Goal: Check status

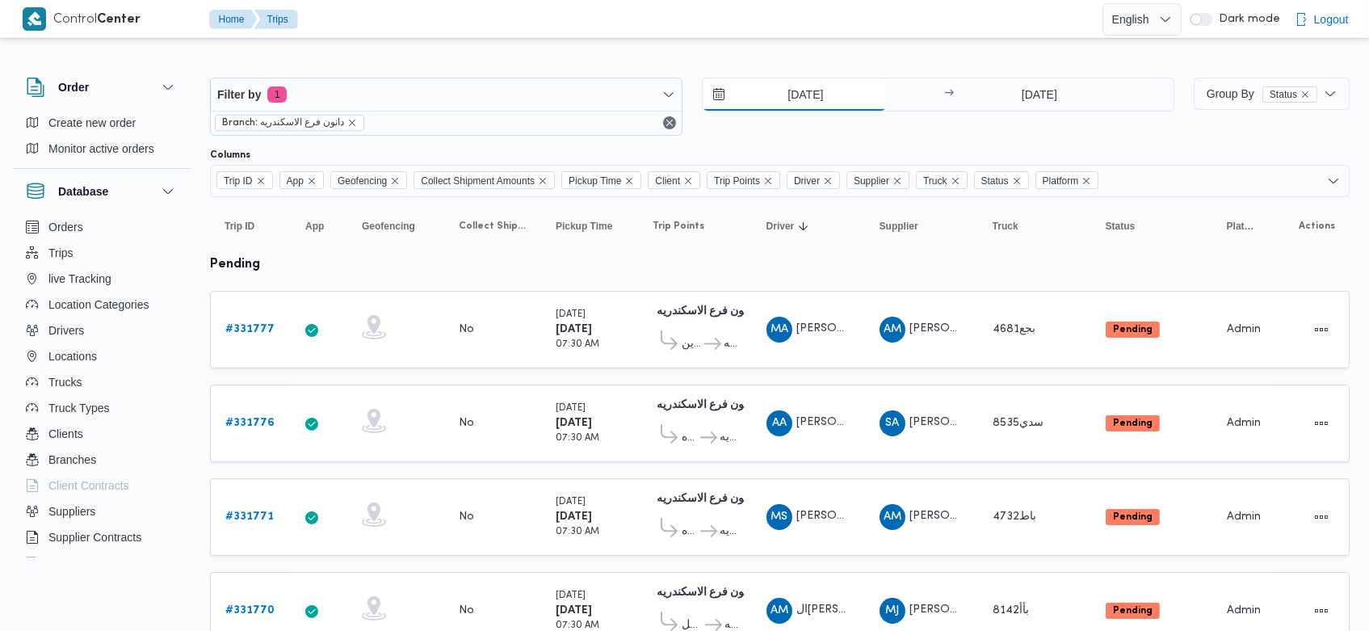
click at [783, 92] on input "[DATE]" at bounding box center [794, 94] width 183 height 32
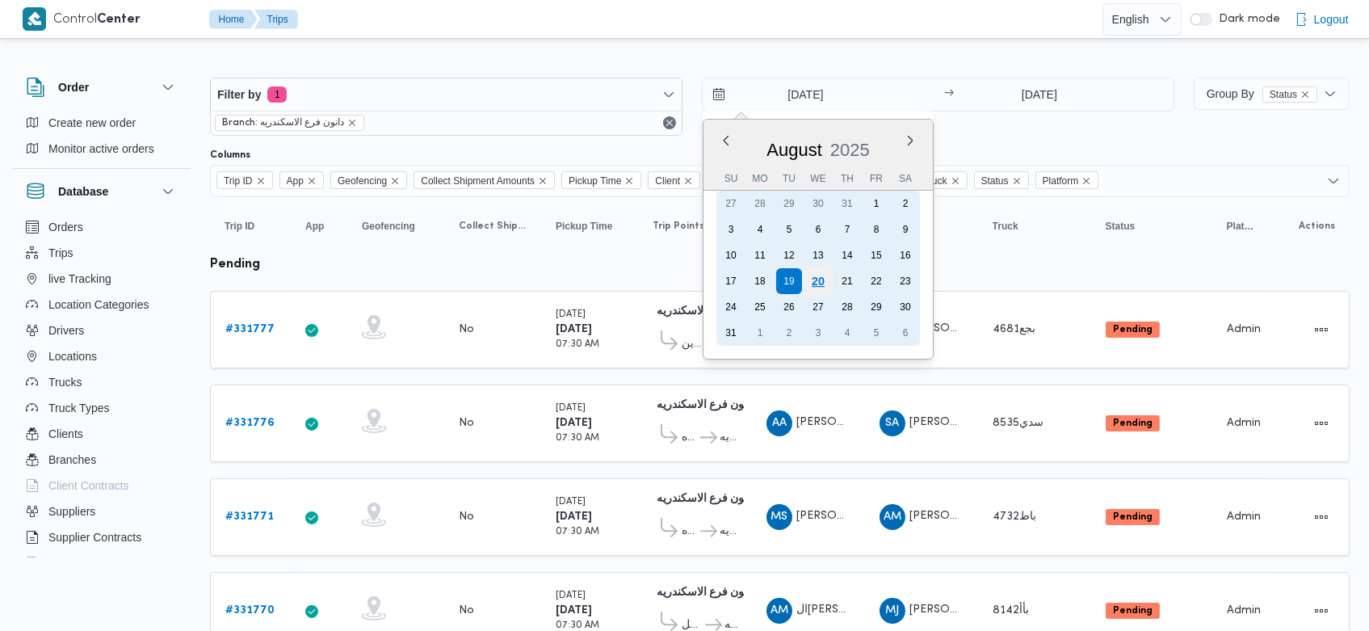
click at [826, 278] on div "20" at bounding box center [818, 281] width 31 height 31
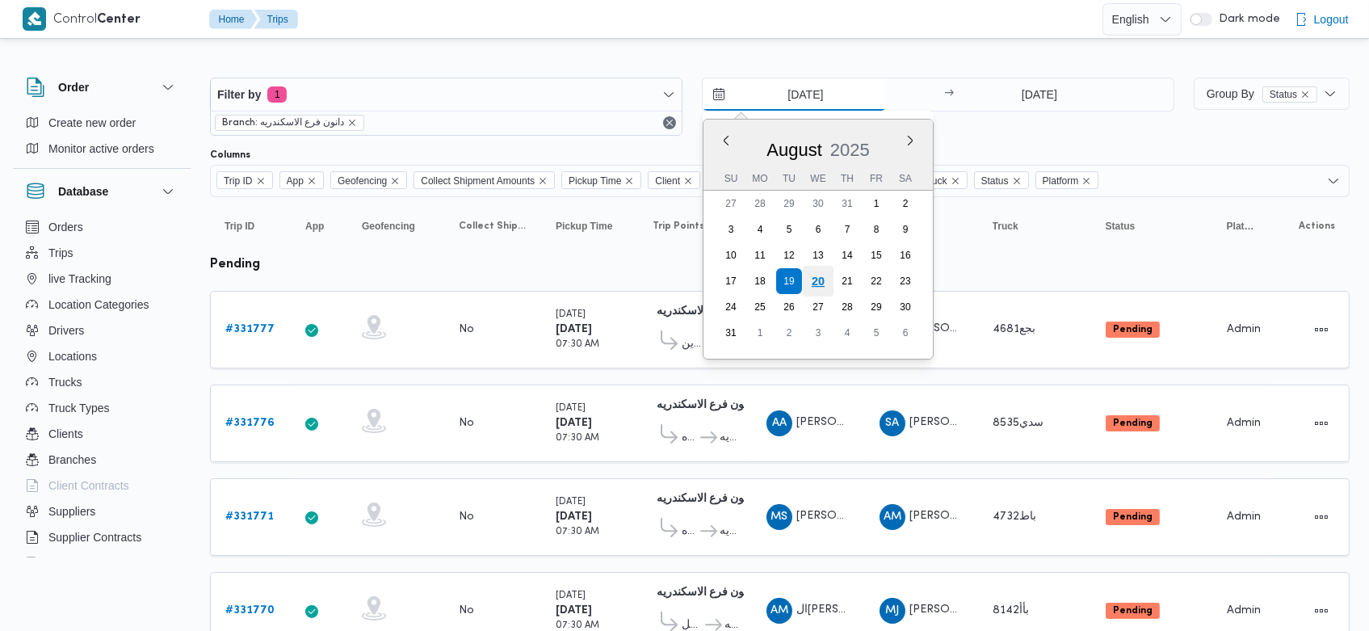
type input "[DATE]"
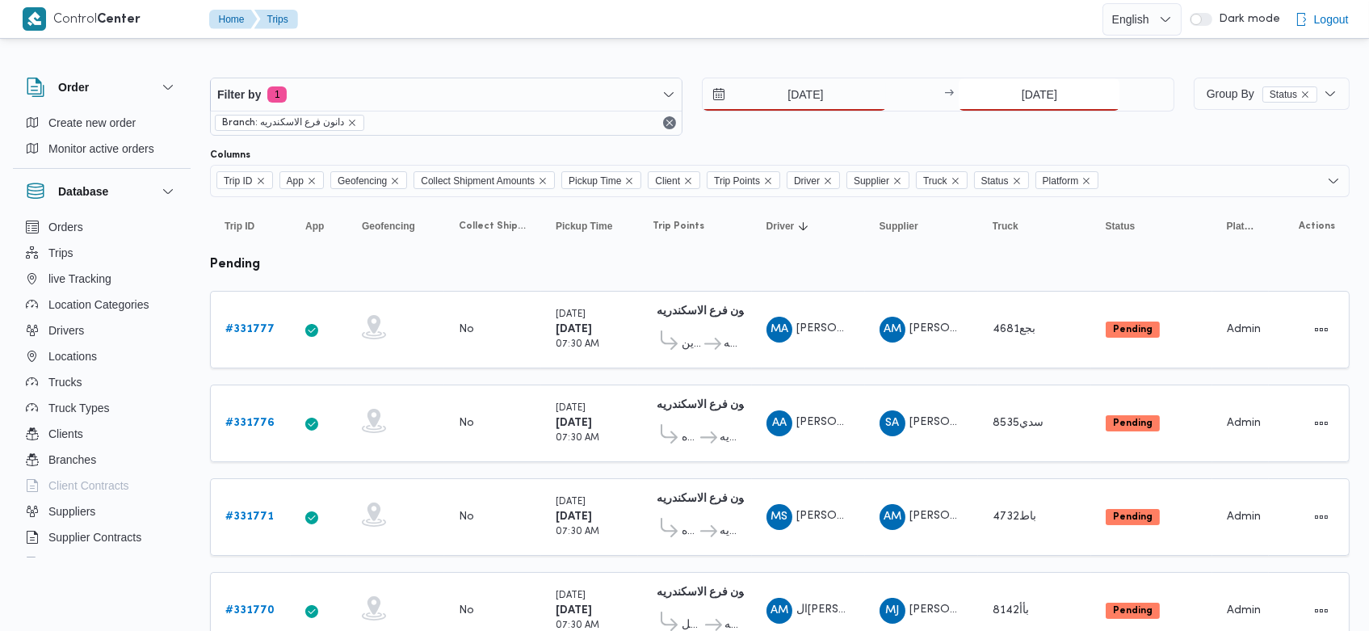
click at [1011, 95] on input "[DATE]" at bounding box center [1039, 94] width 161 height 32
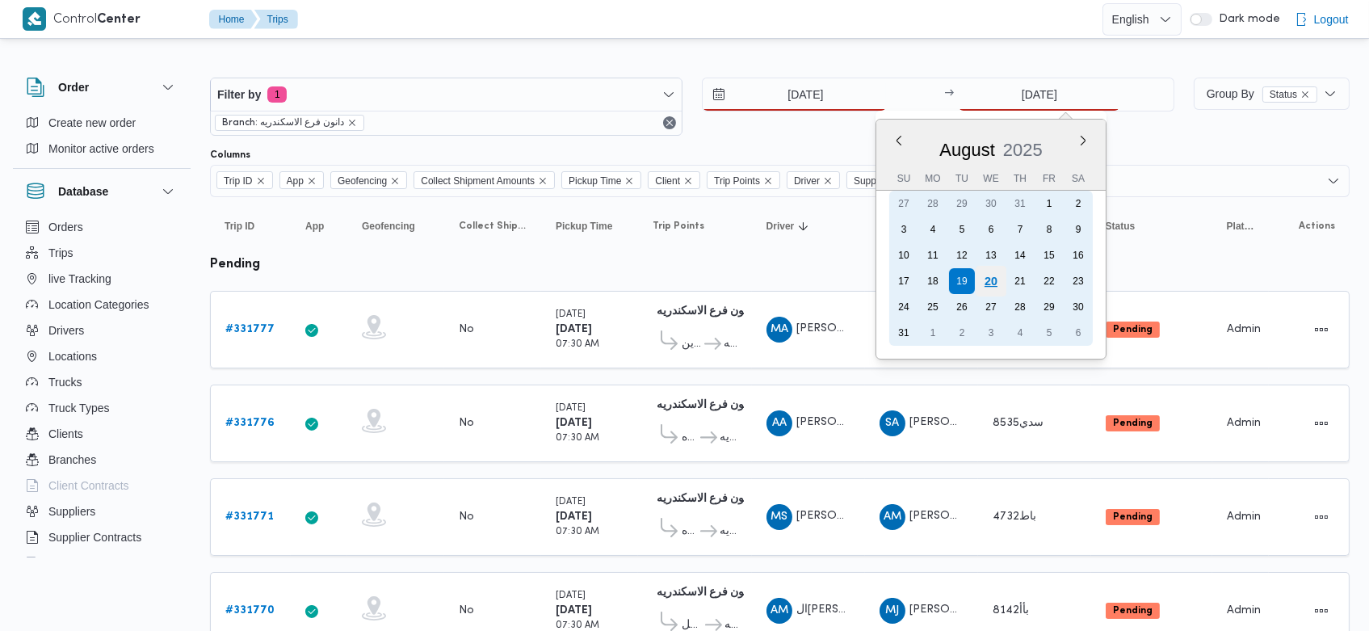
click at [996, 277] on div "20" at bounding box center [991, 281] width 31 height 31
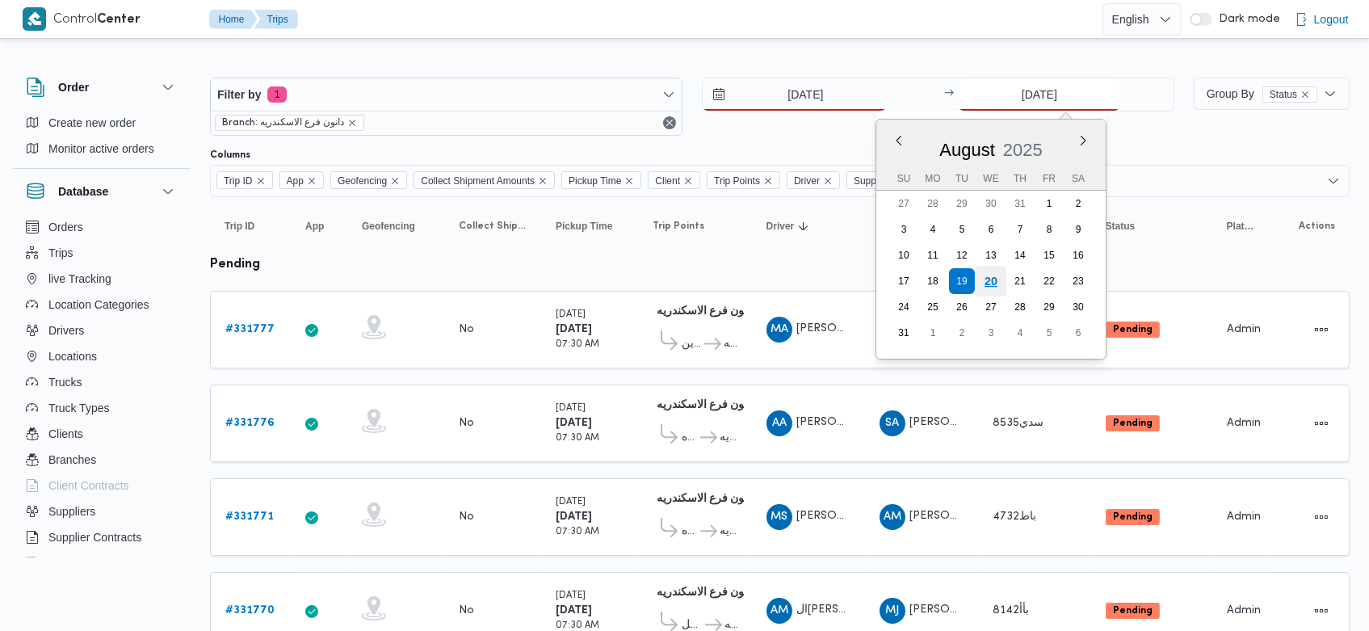
type input "[DATE]"
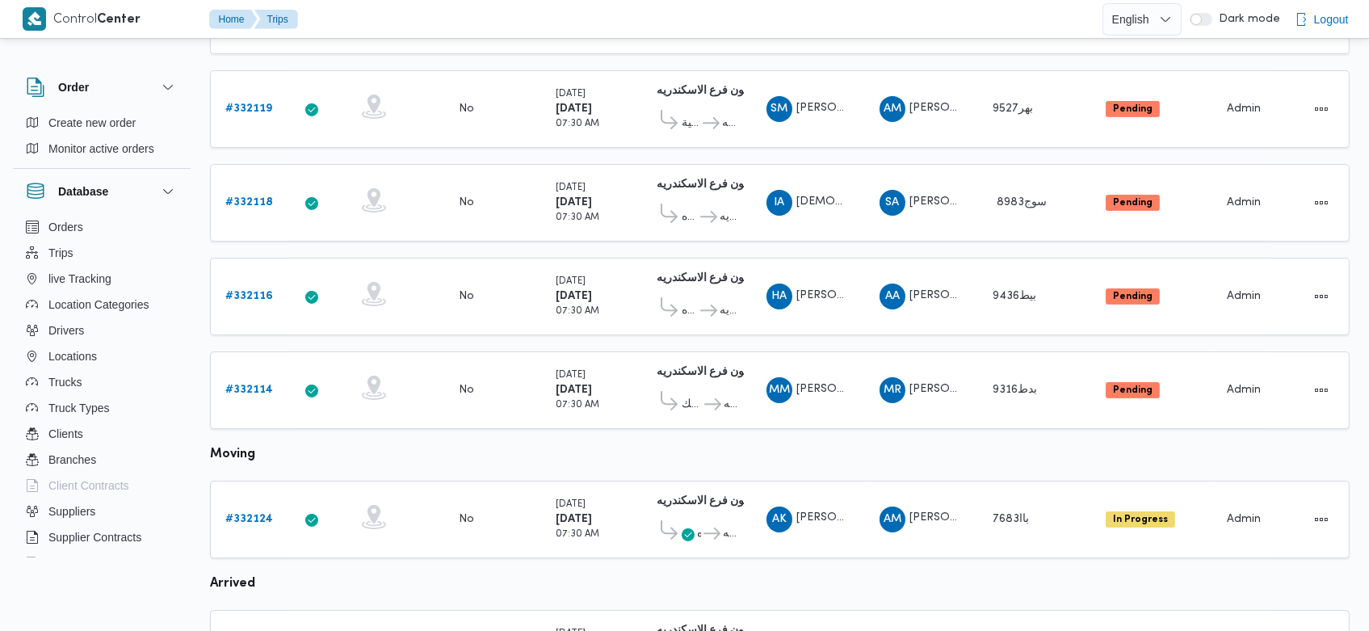
scroll to position [725, 0]
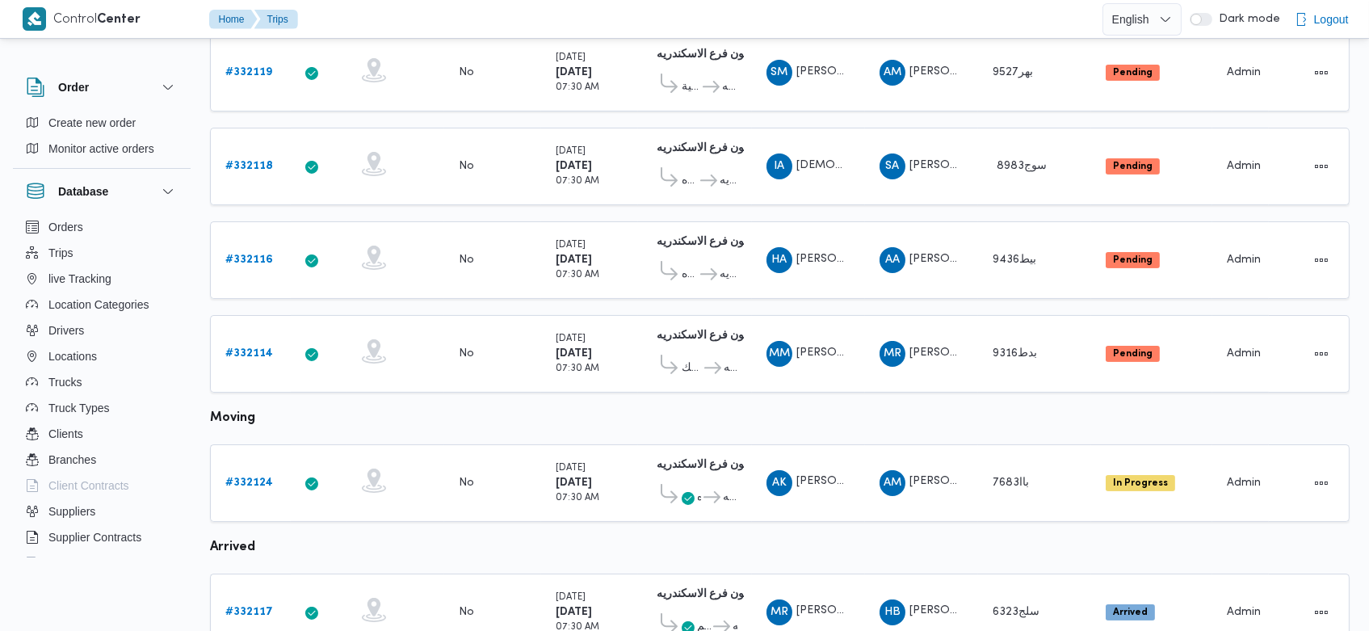
click at [842, 394] on table "Trip ID Click to sort in ascending order App Click to sort in ascending order G…" at bounding box center [780, 163] width 1140 height 1383
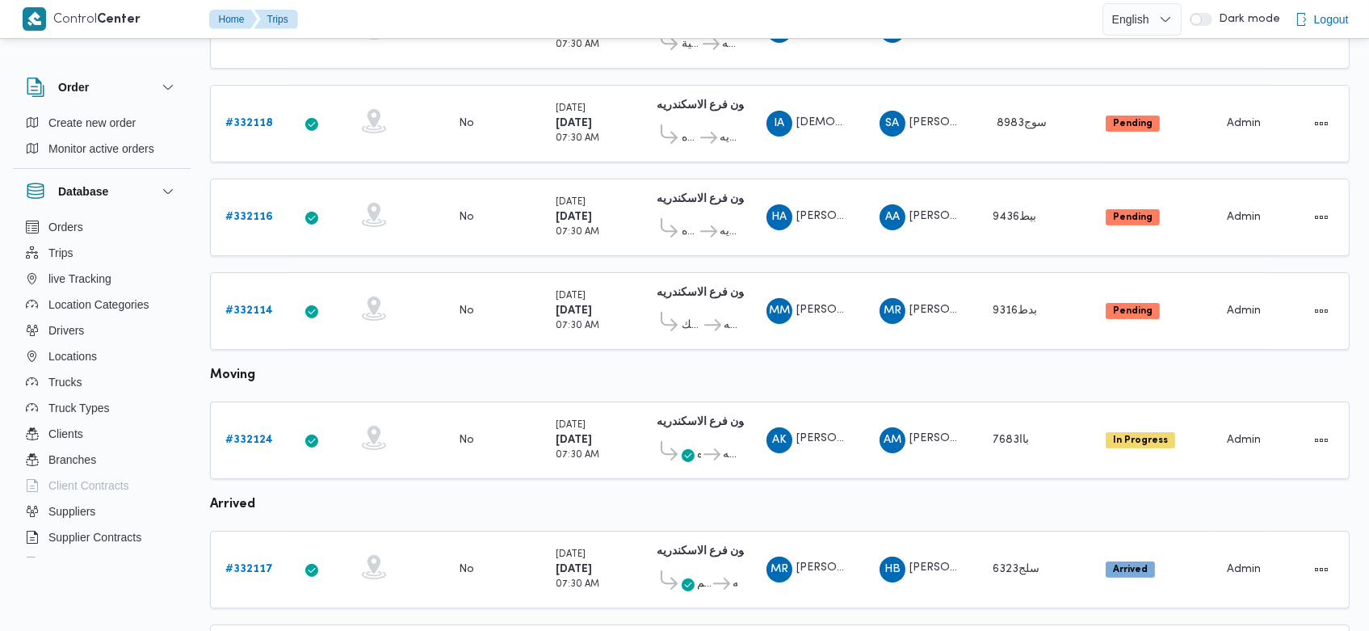
scroll to position [767, 0]
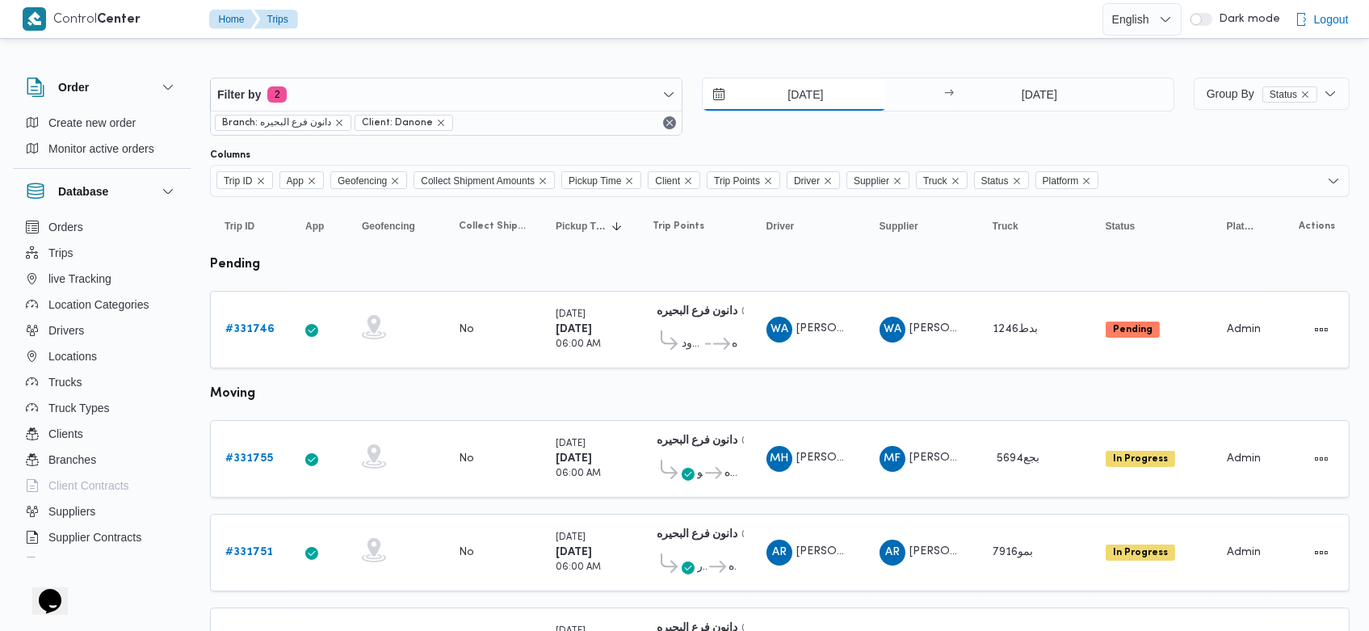
click at [777, 93] on input "[DATE]" at bounding box center [794, 94] width 183 height 32
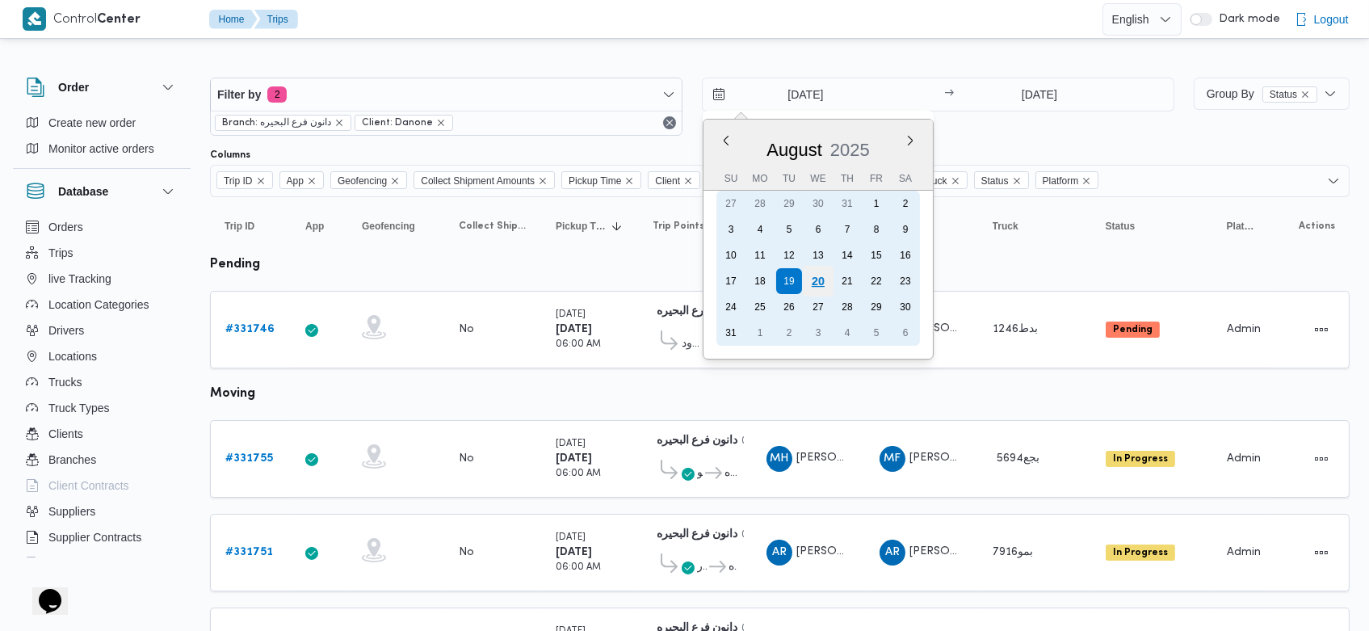
click at [810, 281] on div "20" at bounding box center [818, 281] width 31 height 31
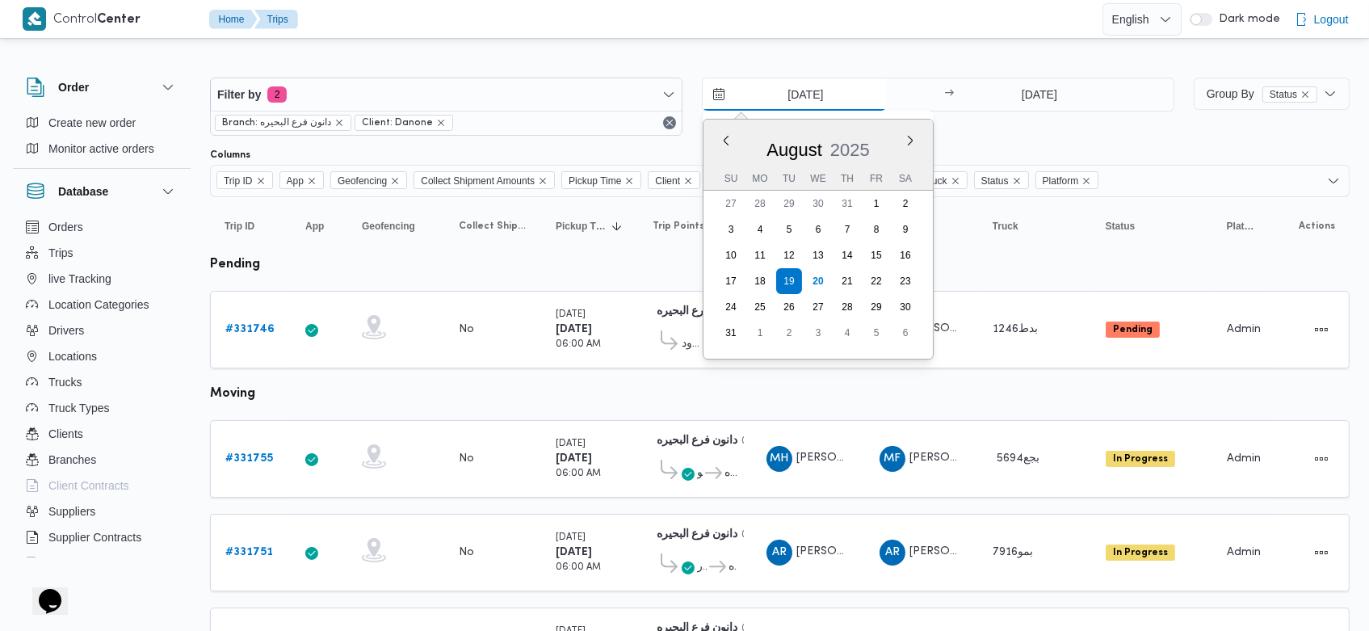
type input "[DATE]"
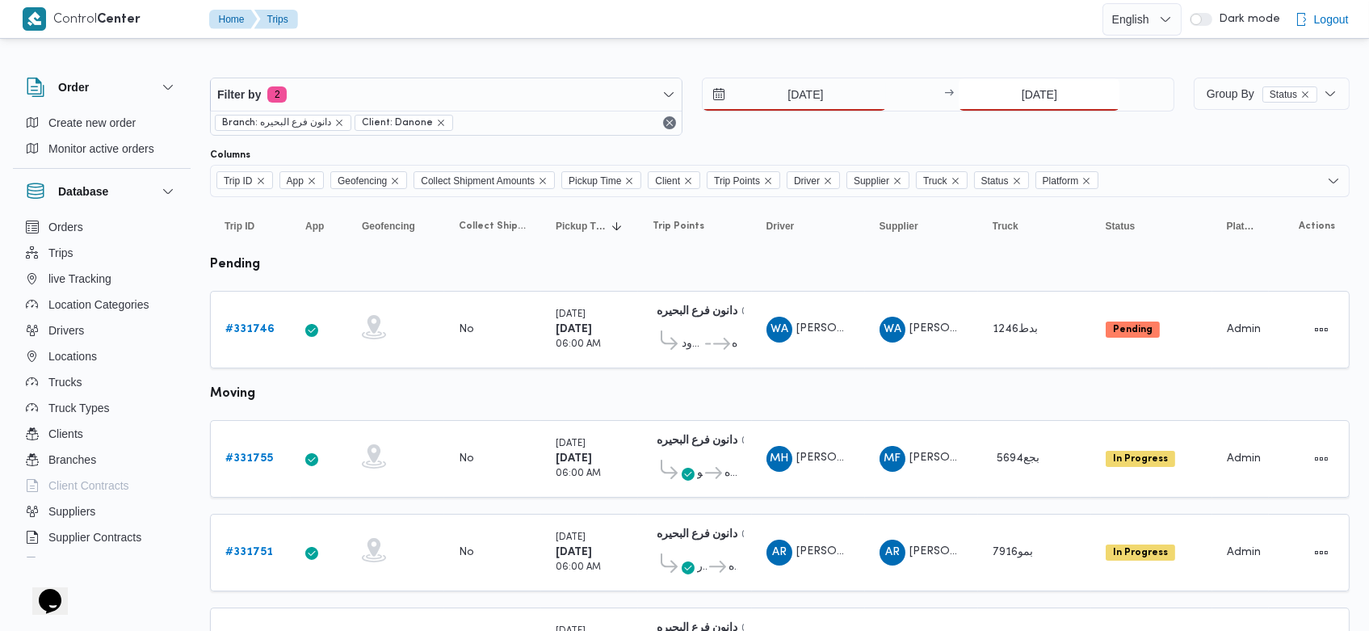
click at [1014, 88] on input "19/8/2025" at bounding box center [1039, 94] width 161 height 32
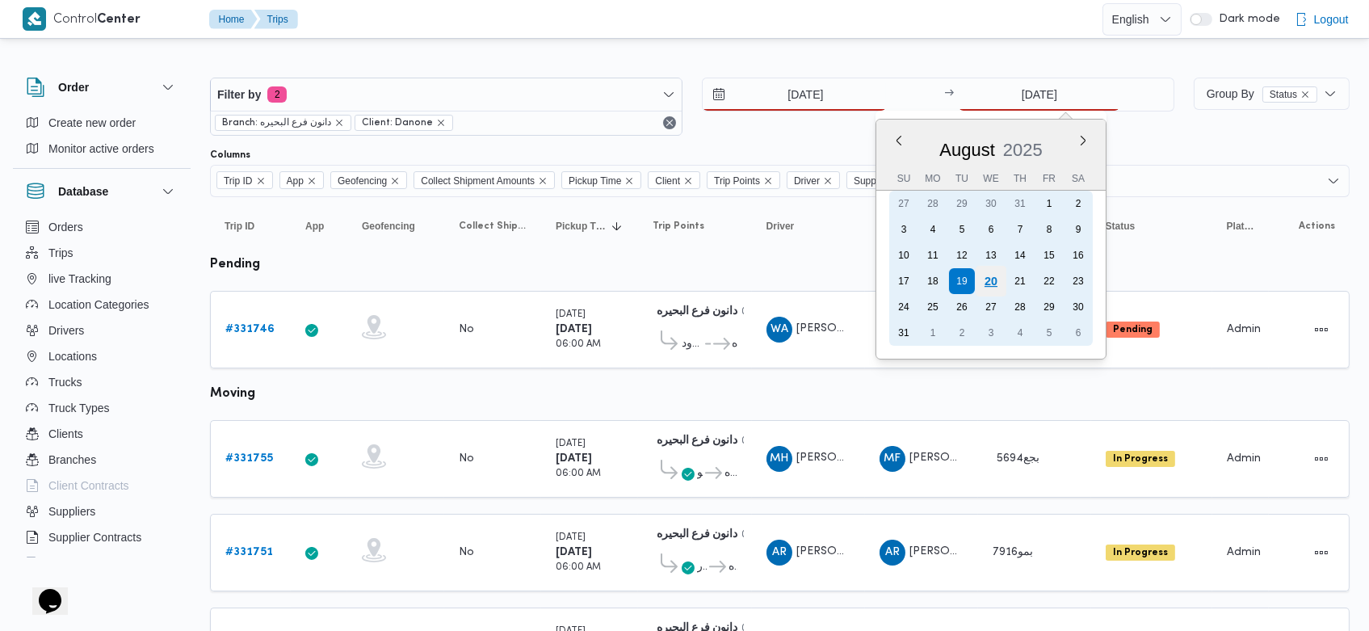
click at [1001, 284] on div "20" at bounding box center [991, 281] width 31 height 31
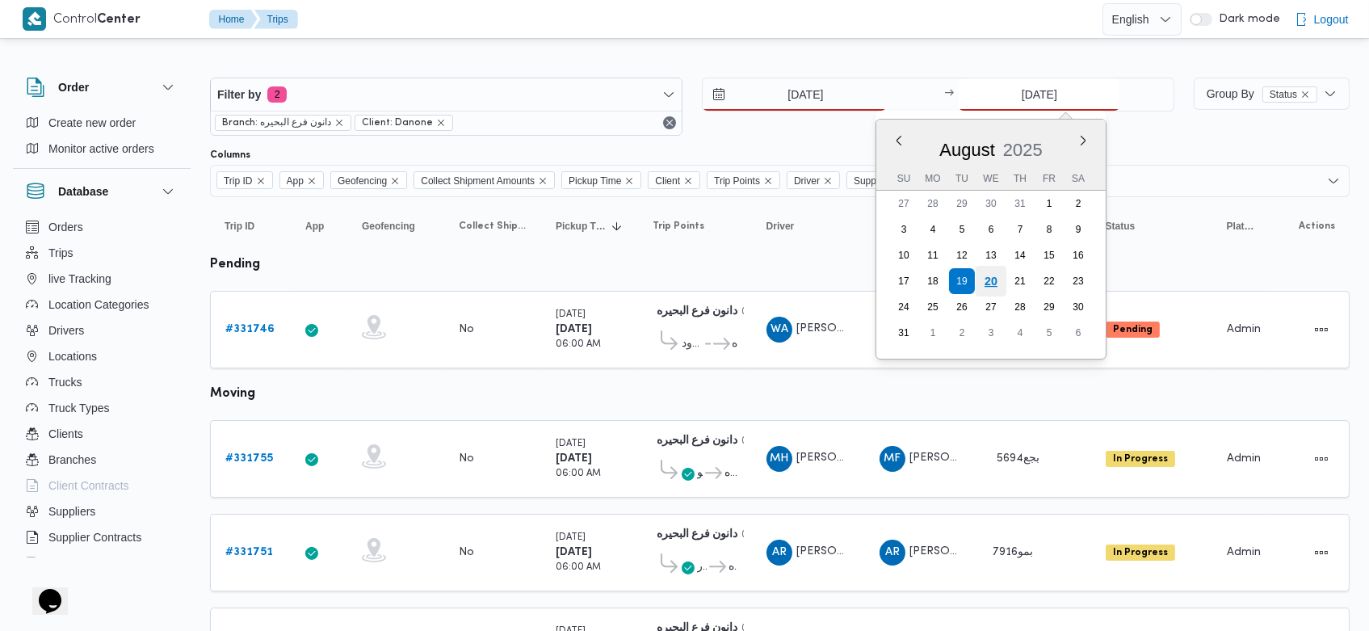
type input "[DATE]"
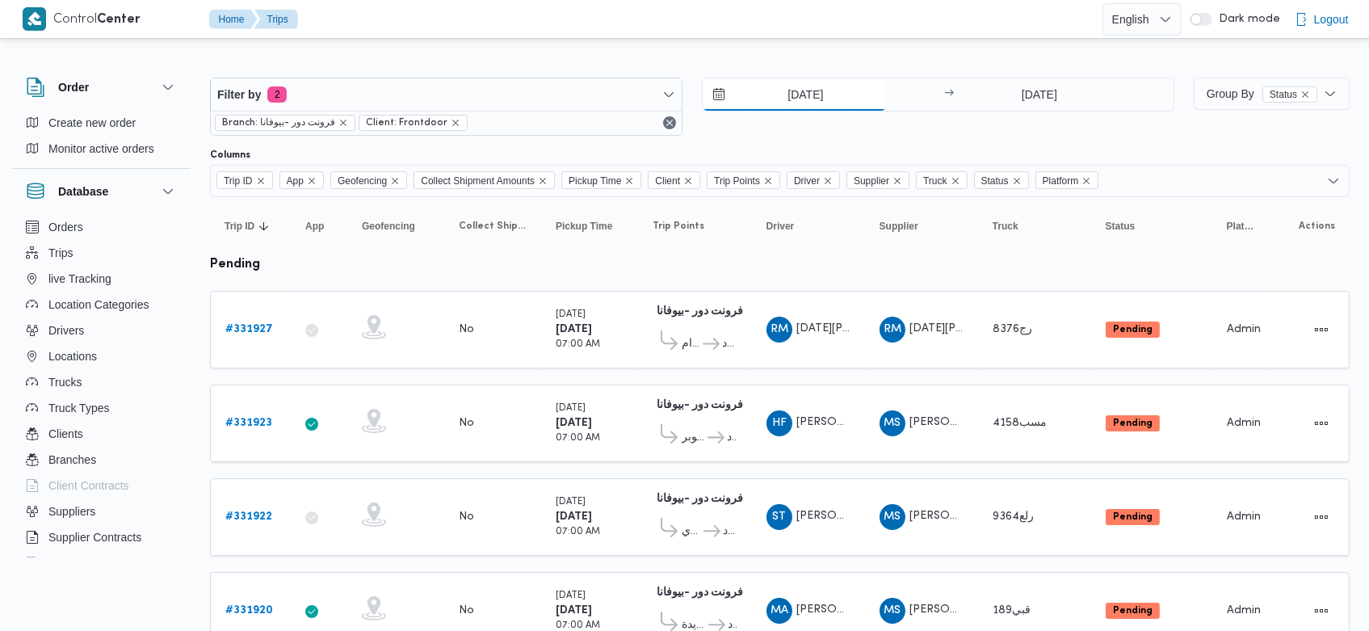
click at [777, 100] on input "19/8/2025" at bounding box center [794, 94] width 183 height 32
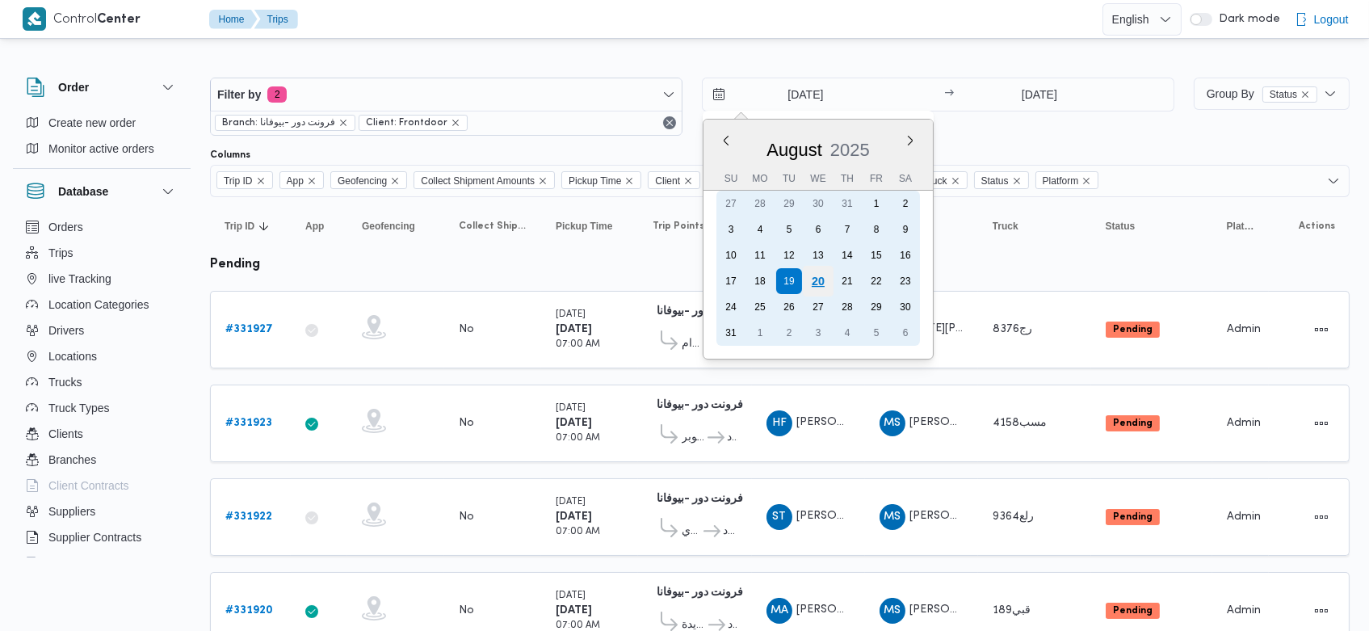
click at [825, 287] on div "20" at bounding box center [818, 281] width 31 height 31
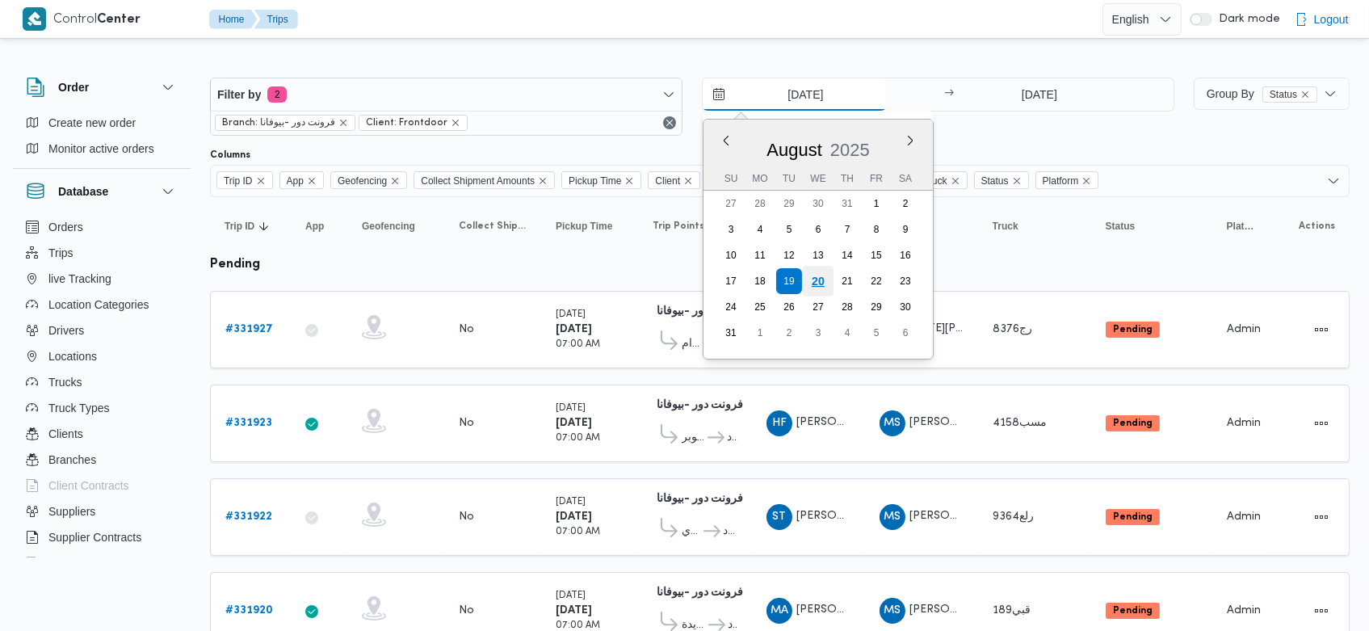
type input "[DATE]"
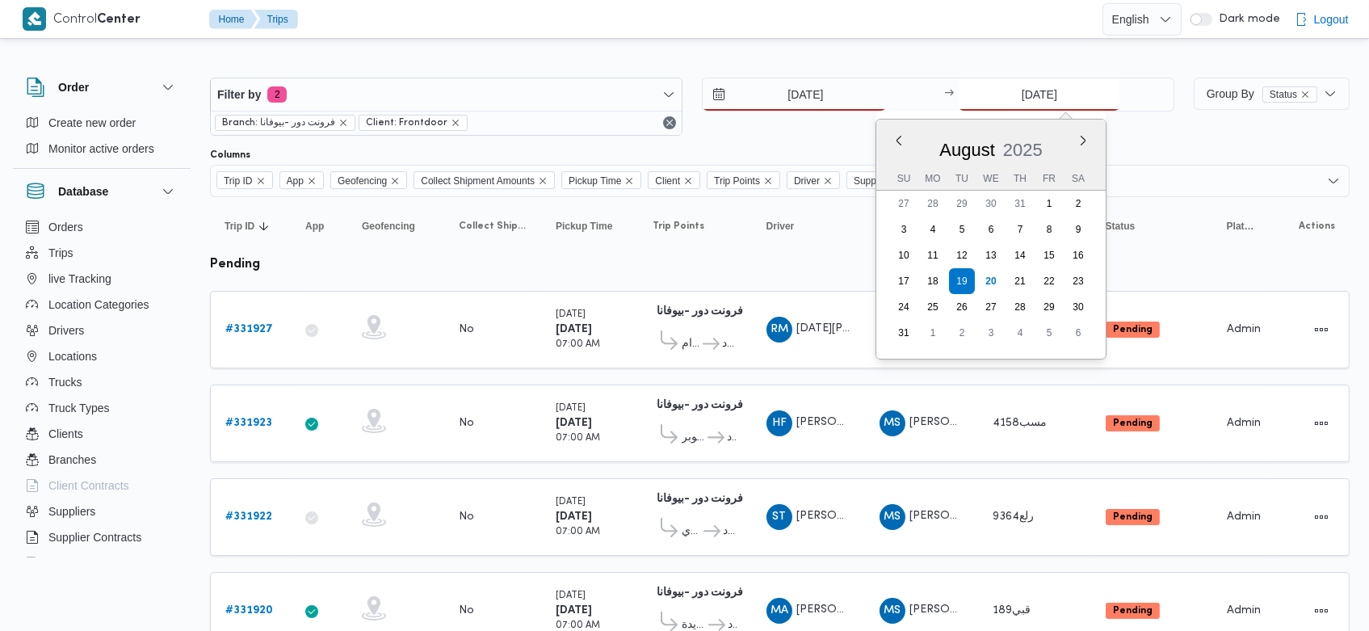
click at [1007, 94] on input "19/8/2025" at bounding box center [1039, 94] width 161 height 32
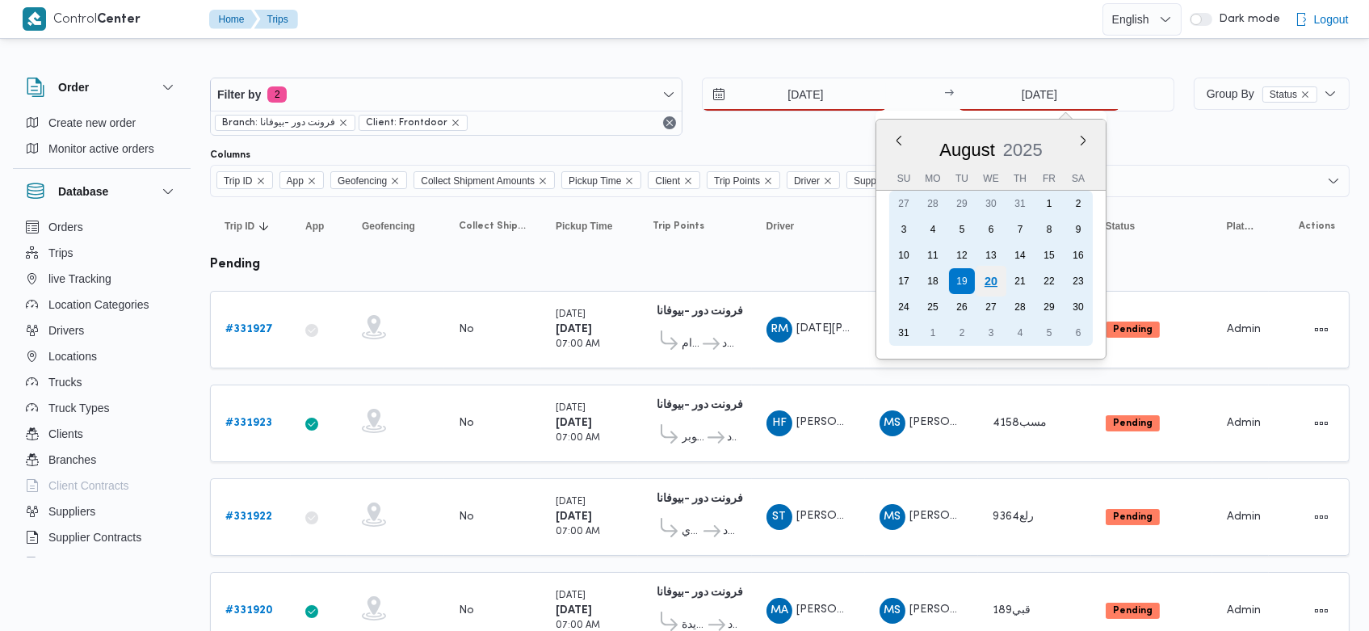
click at [994, 277] on div "20" at bounding box center [991, 281] width 31 height 31
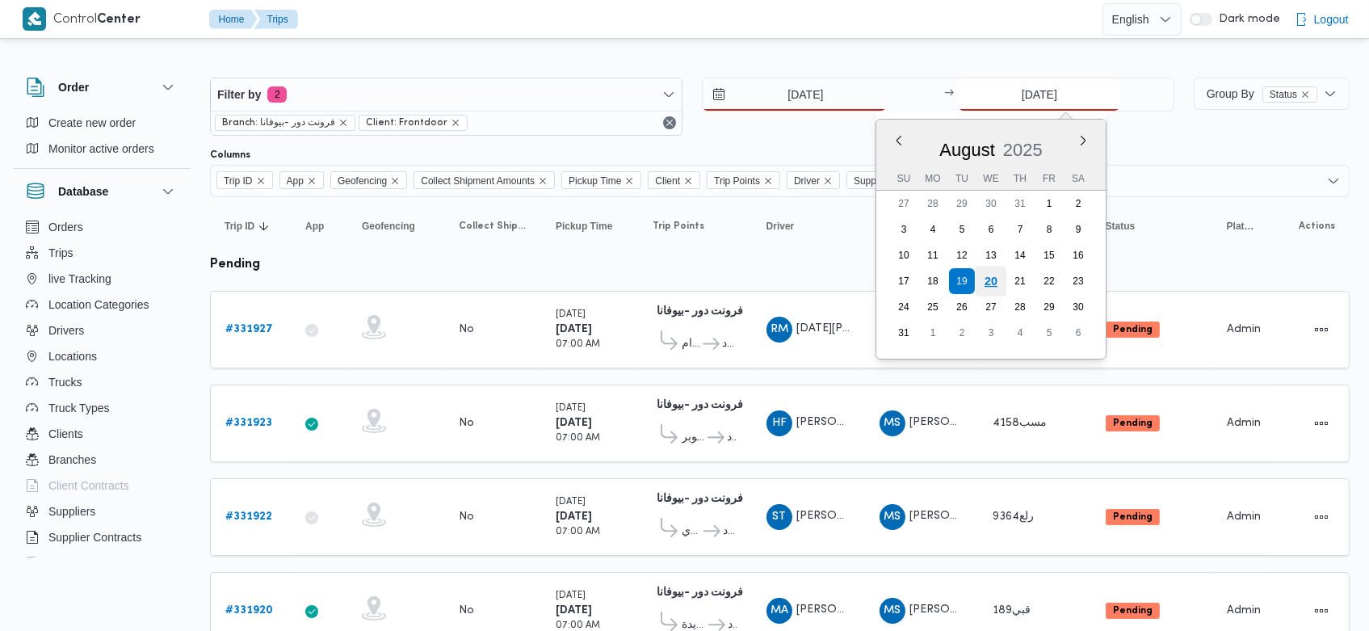
type input "[DATE]"
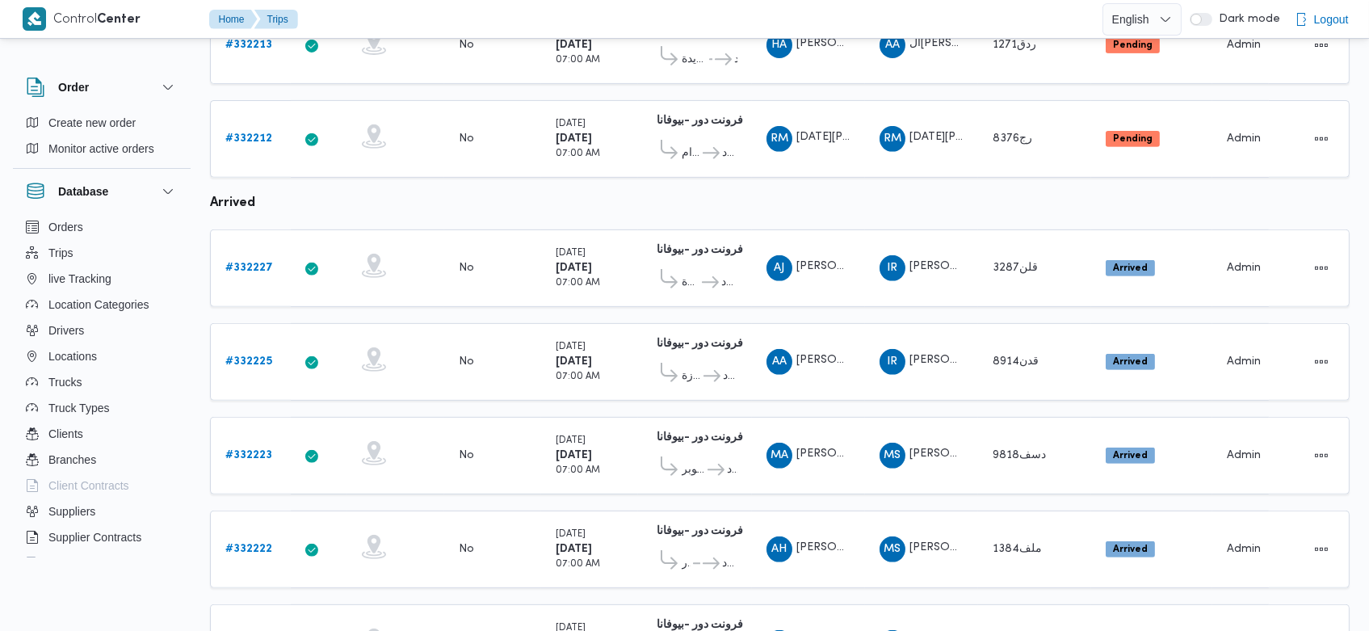
scroll to position [1351, 0]
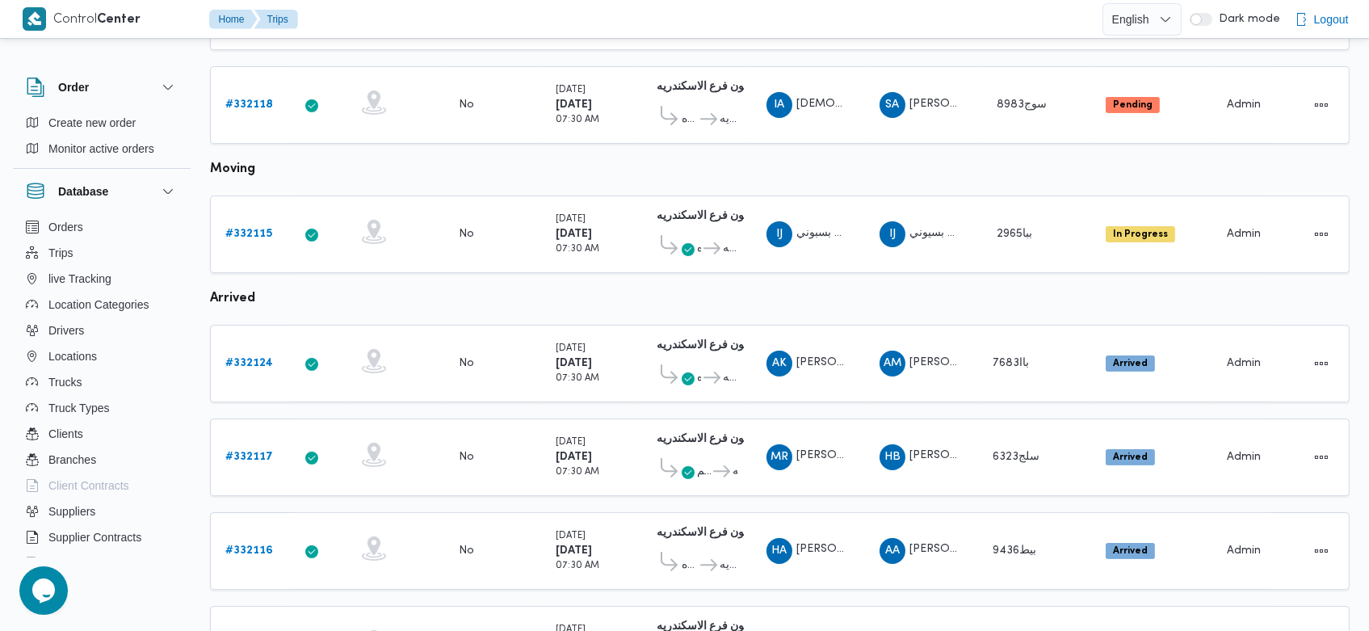
scroll to position [782, 0]
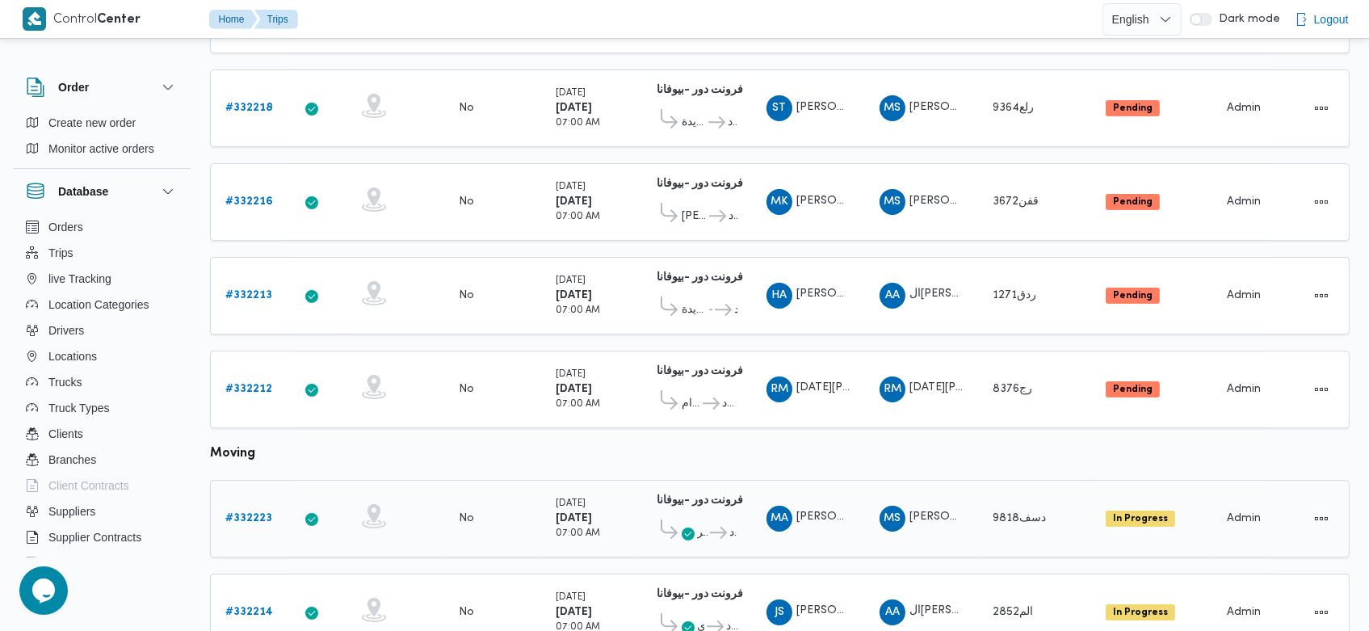
scroll to position [867, 0]
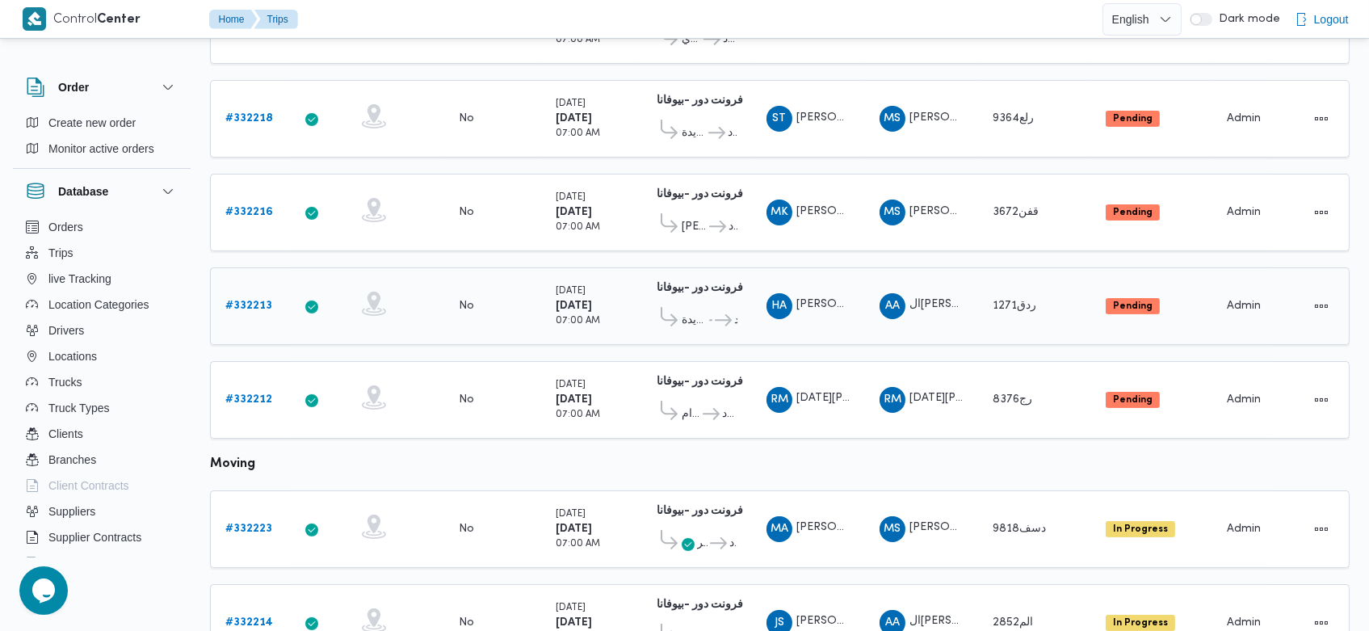
click at [252, 300] on b "# 332213" at bounding box center [248, 305] width 47 height 10
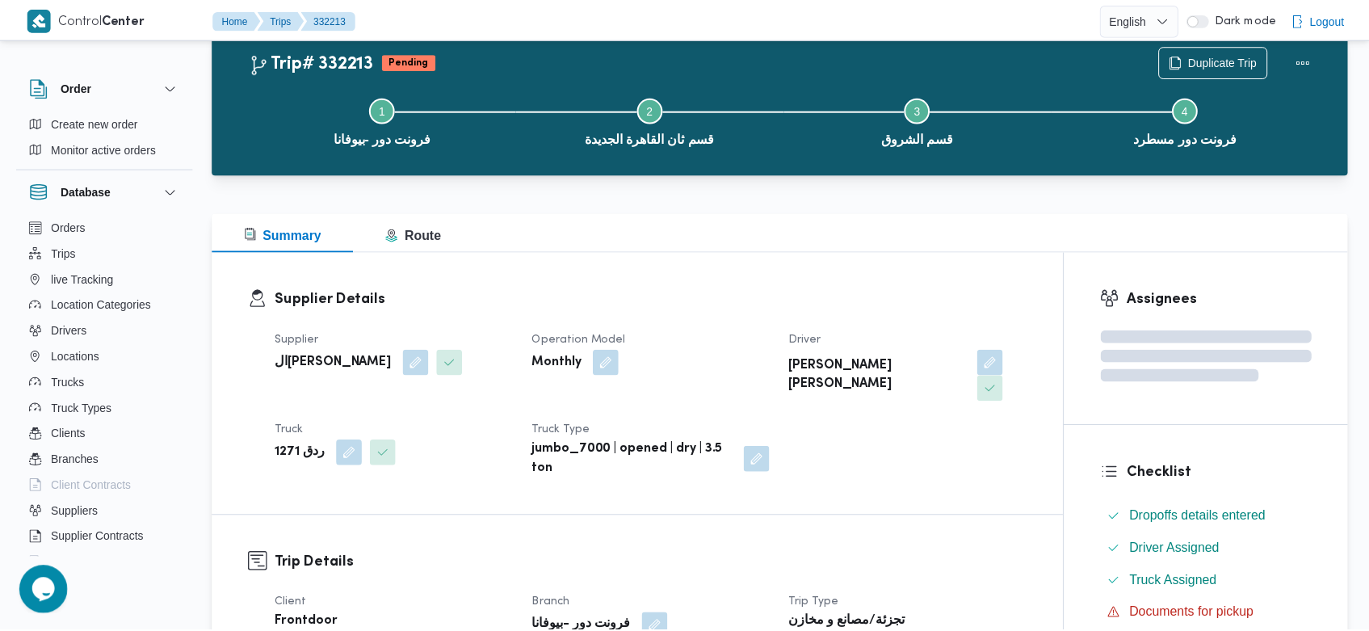
scroll to position [867, 0]
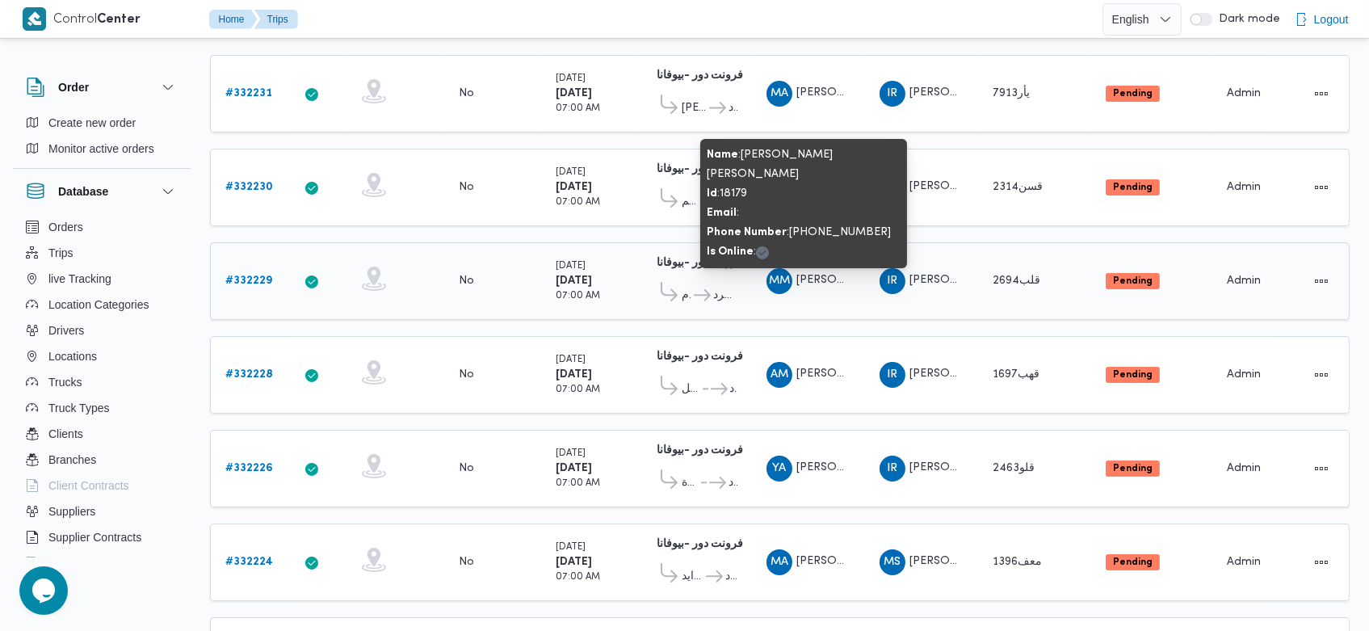
scroll to position [237, 0]
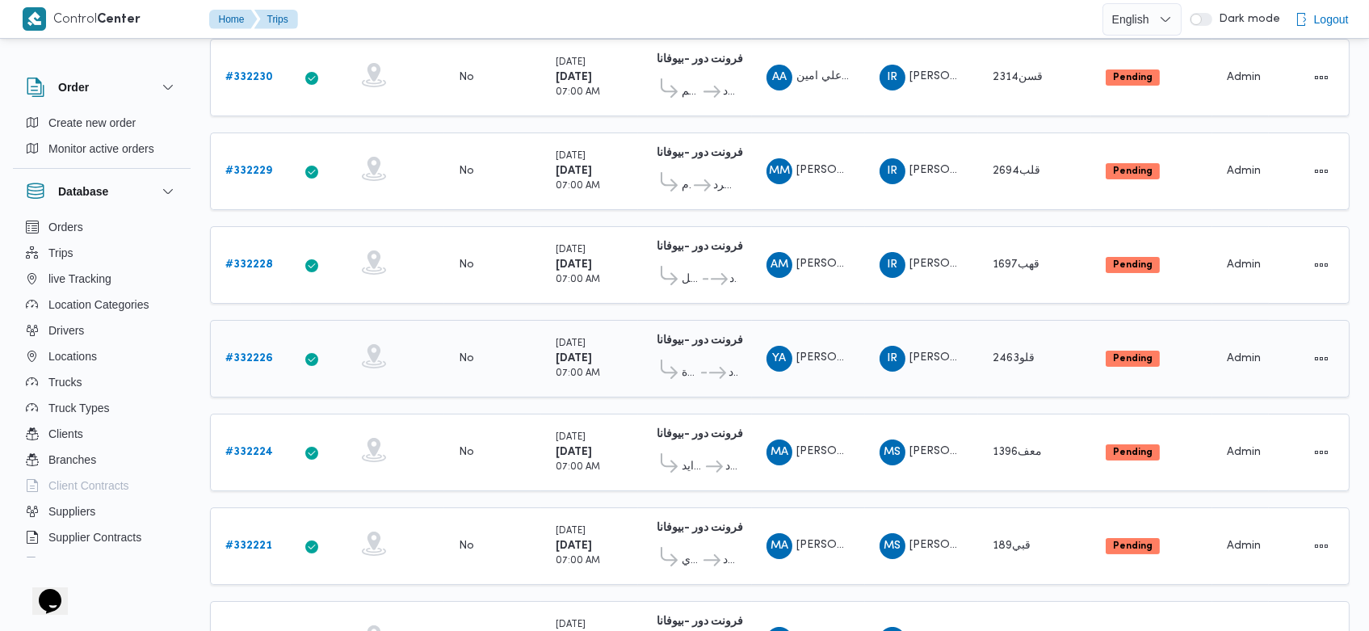
scroll to position [346, 0]
